Goal: Transaction & Acquisition: Purchase product/service

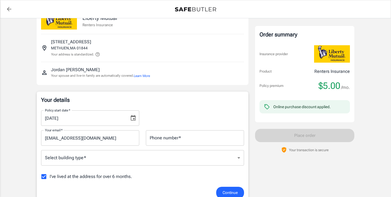
scroll to position [18, 0]
click at [133, 118] on icon "Choose date, selected date is Sep 29, 2025" at bounding box center [133, 118] width 5 height 6
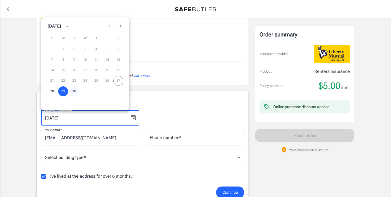
click at [74, 90] on button "30" at bounding box center [74, 91] width 10 height 10
type input "09/30/2025"
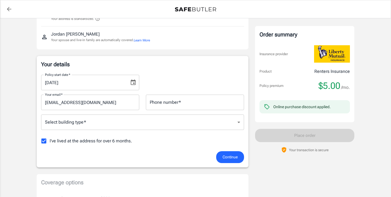
scroll to position [61, 0]
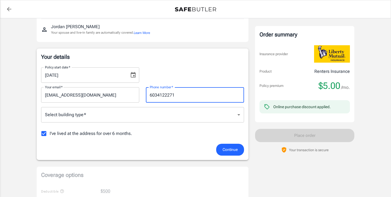
type input "6034122271"
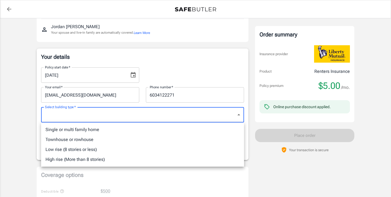
click at [67, 111] on body "Policy premium $ 5.00 /mo Liberty Mutual Renters Insurance 142 PLEASANT VALLEY …" at bounding box center [195, 199] width 391 height 521
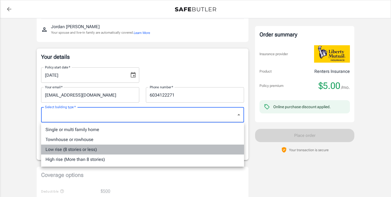
click at [86, 152] on li "Low rise (8 stories or less)" at bounding box center [142, 149] width 203 height 10
type input "lowrise"
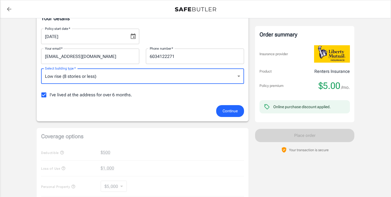
scroll to position [102, 0]
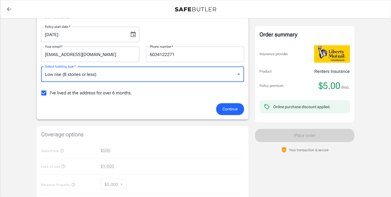
click at [42, 93] on input "I've lived at the address for over 6 months." at bounding box center [44, 93] width 12 height 12
checkbox input "false"
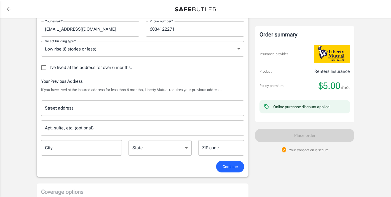
scroll to position [128, 0]
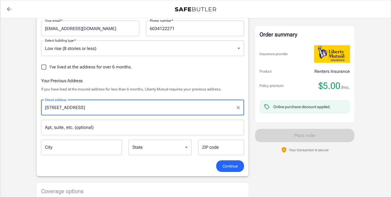
type input "9 Pine Street"
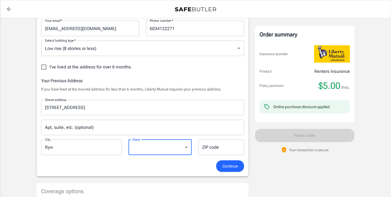
click at [59, 144] on input "Ryw" at bounding box center [81, 146] width 81 height 15
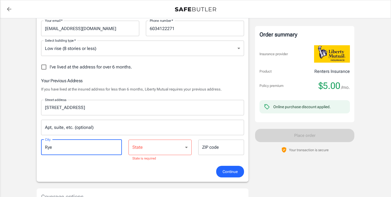
type input "Rye"
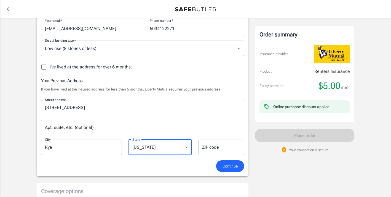
select select "NH"
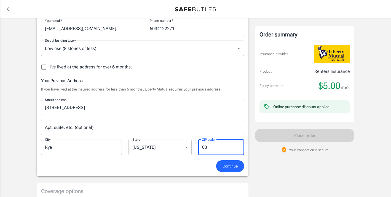
type input "03870"
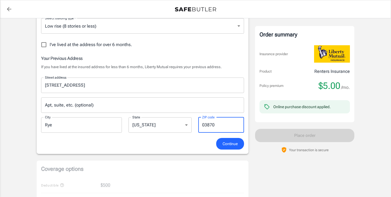
scroll to position [194, 0]
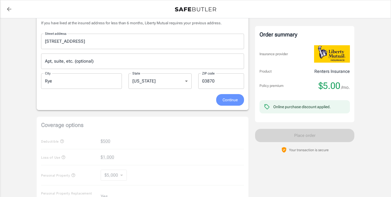
click at [230, 99] on span "Continue" at bounding box center [229, 99] width 15 height 7
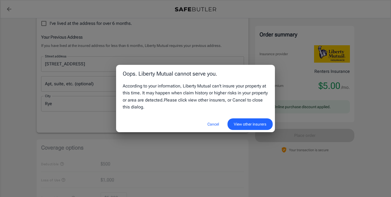
scroll to position [170, 0]
click at [210, 124] on button "Cancel" at bounding box center [213, 124] width 24 height 12
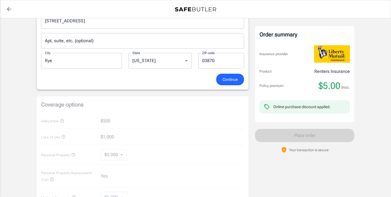
scroll to position [214, 0]
click at [232, 76] on span "Continue" at bounding box center [229, 79] width 15 height 7
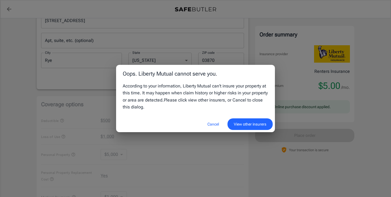
click at [246, 122] on button "View other insurers" at bounding box center [249, 124] width 45 height 12
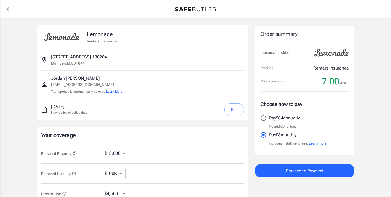
select select "15000"
select select "500"
click at [264, 119] on input "Pay $84 annually" at bounding box center [263, 118] width 12 height 12
radio input "true"
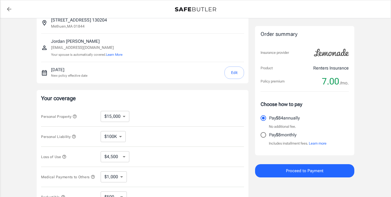
scroll to position [38, 0]
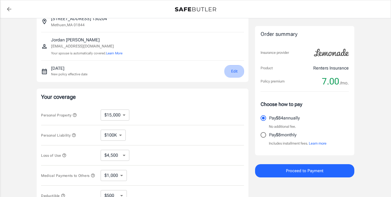
click at [234, 70] on button "Edit" at bounding box center [234, 71] width 20 height 12
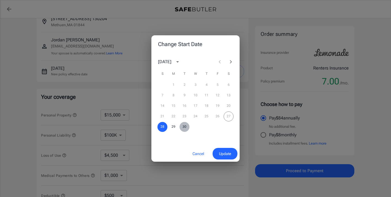
click at [184, 123] on button "30" at bounding box center [184, 127] width 10 height 10
click at [219, 149] on button "Update" at bounding box center [224, 154] width 25 height 12
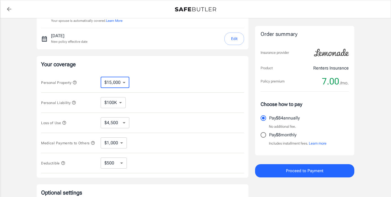
scroll to position [72, 0]
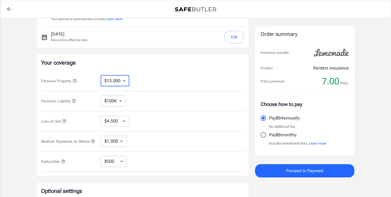
select select "10000"
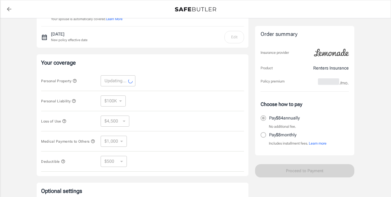
select select "10000"
select select "3000"
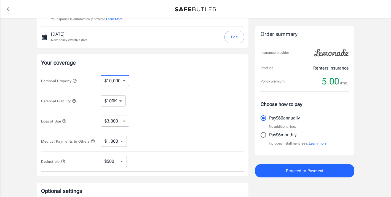
select select "15000"
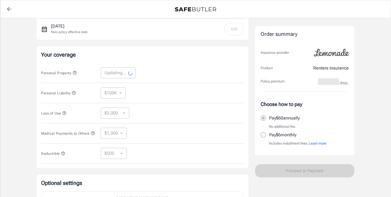
scroll to position [87, 0]
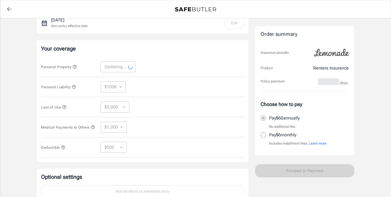
select select "15000"
select select "4500"
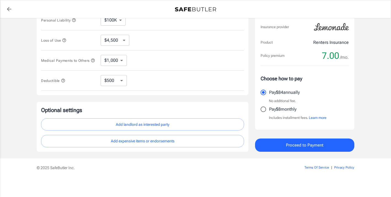
scroll to position [155, 0]
click at [282, 147] on button "Proceed to Payment" at bounding box center [304, 144] width 99 height 13
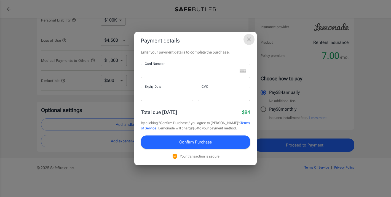
click at [248, 42] on icon "close" at bounding box center [249, 39] width 7 height 7
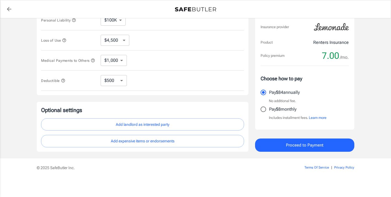
click at [265, 111] on input "Pay $8 monthly" at bounding box center [263, 109] width 12 height 12
radio input "true"
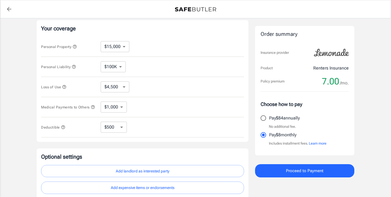
scroll to position [106, 0]
select select "250"
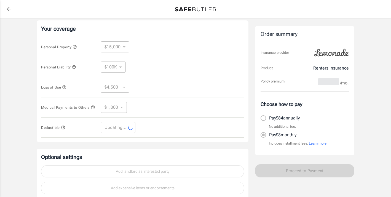
select select "250"
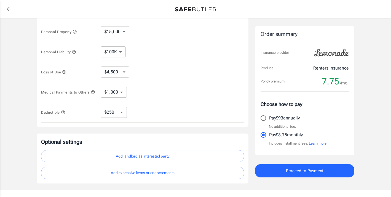
scroll to position [124, 0]
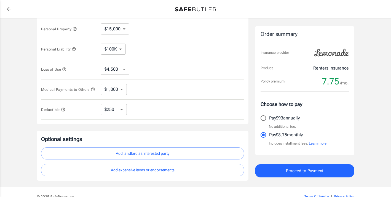
click at [284, 171] on button "Proceed to Payment" at bounding box center [304, 170] width 99 height 13
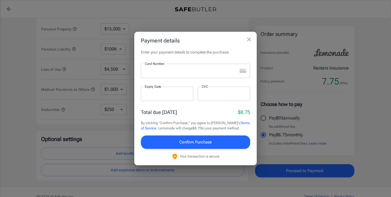
click at [172, 75] on div at bounding box center [189, 71] width 96 height 14
click at [198, 144] on span "Confirm Purchase" at bounding box center [195, 141] width 33 height 7
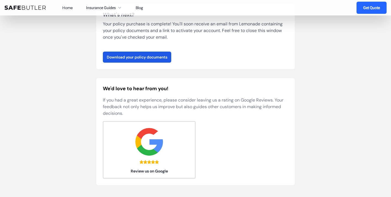
scroll to position [103, 0]
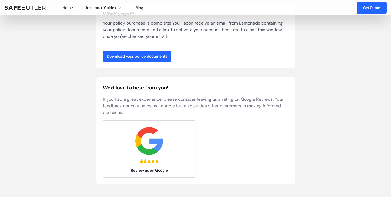
click at [144, 56] on link "Download your policy documents" at bounding box center [137, 56] width 68 height 11
